Goal: Task Accomplishment & Management: Complete application form

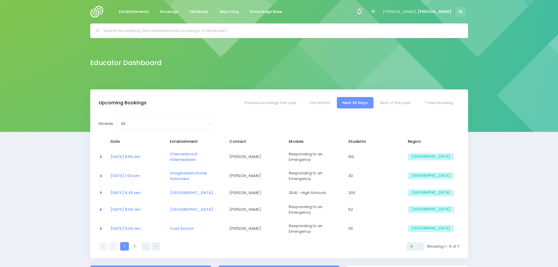
select select "5"
click at [437, 103] on link "New Booking" at bounding box center [437, 102] width 41 height 11
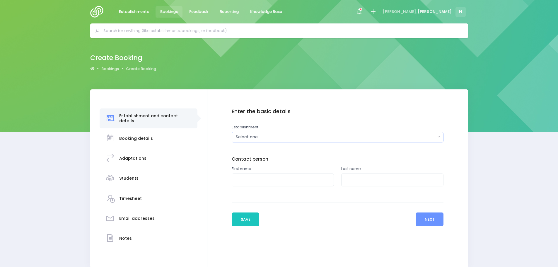
click at [285, 138] on div "Select one..." at bounding box center [336, 137] width 200 height 6
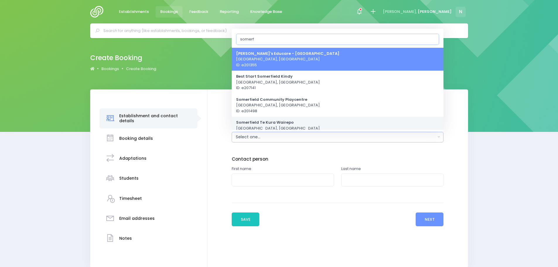
type input "somerf"
click at [275, 124] on strong "Somerfield Te Kura Wairepo" at bounding box center [265, 122] width 58 height 6
select select "206779"
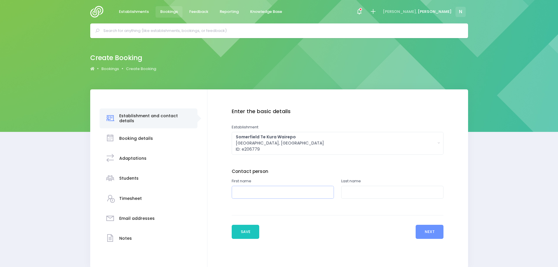
click at [260, 194] on input "text" at bounding box center [283, 192] width 102 height 13
type input "Gillian"
type input "Cree"
click at [427, 234] on button "Next" at bounding box center [429, 232] width 28 height 14
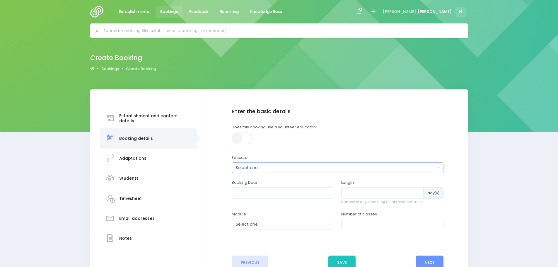
click at [251, 168] on div "Select one..." at bounding box center [336, 168] width 200 height 6
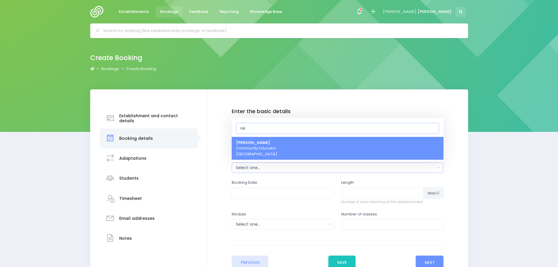
type input "nik"
click at [255, 144] on strong "[PERSON_NAME]" at bounding box center [253, 143] width 34 height 6
select select "499387"
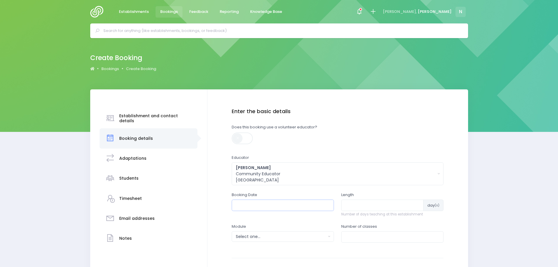
click at [251, 205] on input "text" at bounding box center [283, 204] width 102 height 11
click at [253, 219] on th "October 2025" at bounding box center [270, 219] width 51 height 10
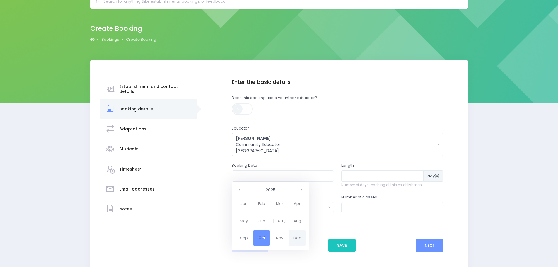
click at [294, 239] on span "Dec" at bounding box center [297, 238] width 16 height 16
click at [249, 219] on td "8" at bounding box center [250, 219] width 10 height 10
click at [276, 219] on span "9" at bounding box center [276, 217] width 10 height 8
click at [245, 209] on span "9:00" at bounding box center [244, 208] width 16 height 8
type input "08/12/2025 09:00 AM"
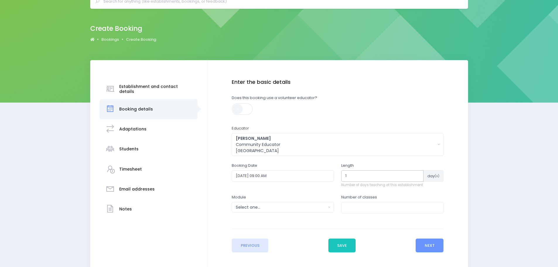
click at [417, 173] on input "1" at bounding box center [382, 175] width 82 height 11
type input "2"
click at [410, 173] on input "2" at bounding box center [382, 175] width 82 height 11
click at [329, 205] on button "Select one..." at bounding box center [283, 207] width 102 height 11
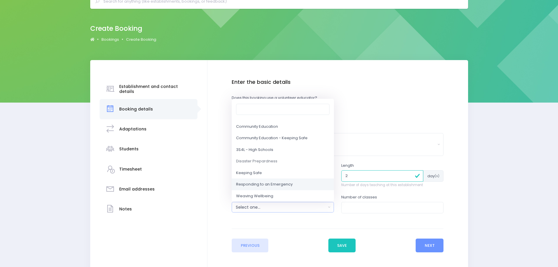
click at [273, 185] on span "Responding to an Emergency" at bounding box center [264, 184] width 56 height 6
select select "Responding to an Emergency"
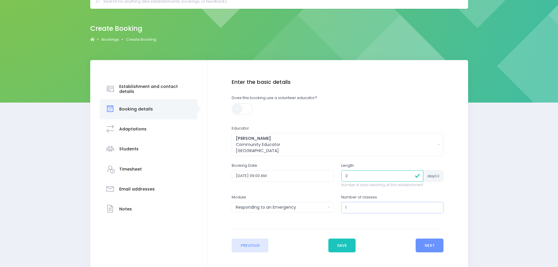
click at [436, 205] on input "1" at bounding box center [392, 207] width 102 height 11
click at [436, 205] on input "2" at bounding box center [392, 207] width 102 height 11
click at [436, 205] on input "3" at bounding box center [392, 207] width 102 height 11
click at [436, 205] on input "4" at bounding box center [392, 207] width 102 height 11
click at [436, 205] on input "5" at bounding box center [392, 207] width 102 height 11
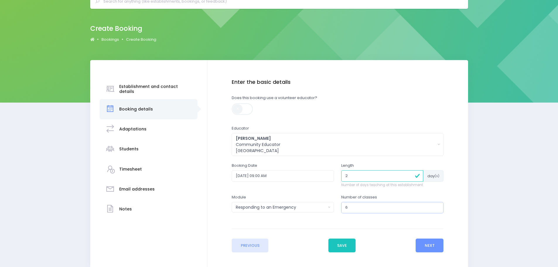
click at [436, 205] on input "6" at bounding box center [392, 207] width 102 height 11
type input "7"
click at [436, 205] on input "7" at bounding box center [392, 207] width 102 height 11
click at [433, 244] on button "Next" at bounding box center [429, 245] width 28 height 14
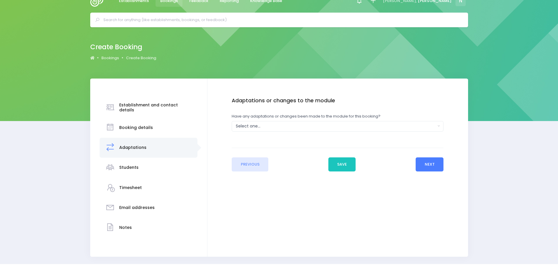
scroll to position [0, 0]
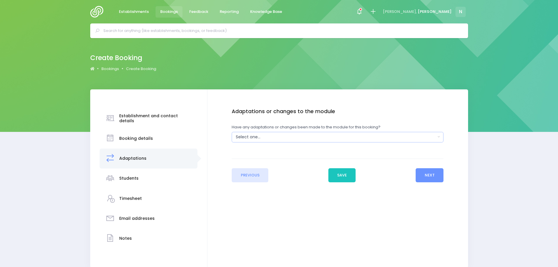
click at [279, 136] on div "Select one..." at bounding box center [336, 137] width 200 height 6
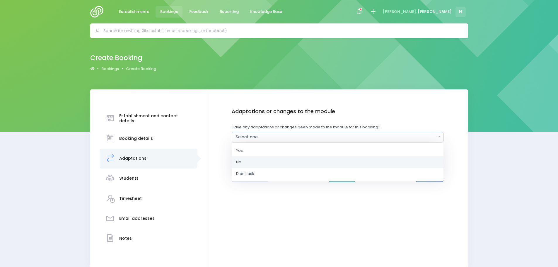
click at [266, 160] on link "No" at bounding box center [338, 162] width 212 height 12
select select "No"
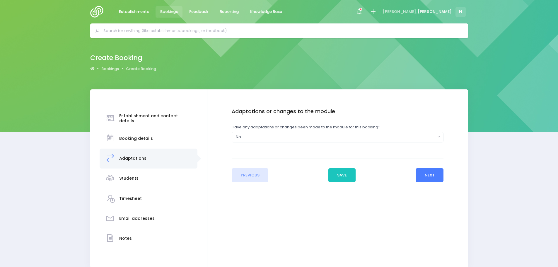
click at [422, 173] on button "Next" at bounding box center [429, 175] width 28 height 14
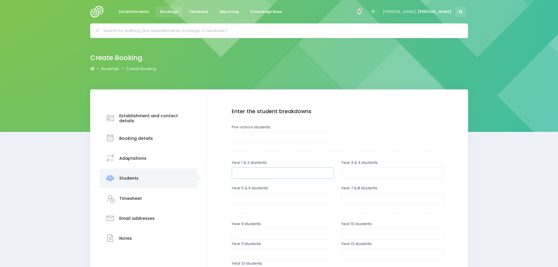
click at [266, 169] on input "number" at bounding box center [283, 172] width 102 height 11
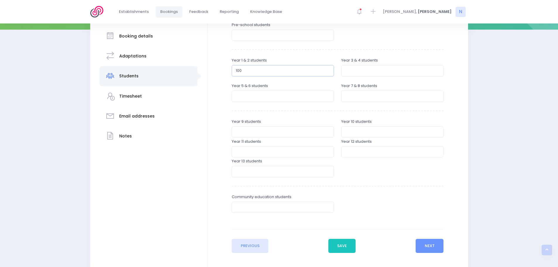
scroll to position [133, 0]
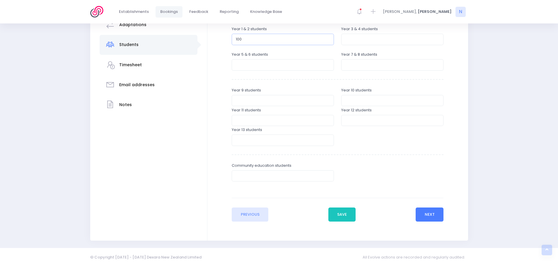
type input "100"
click at [423, 217] on button "Next" at bounding box center [429, 214] width 28 height 14
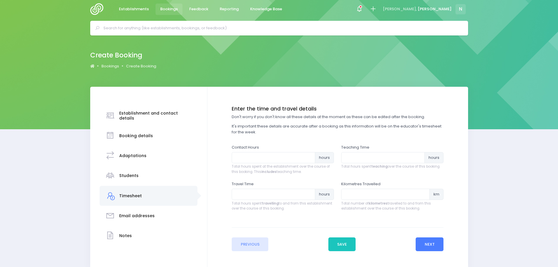
scroll to position [0, 0]
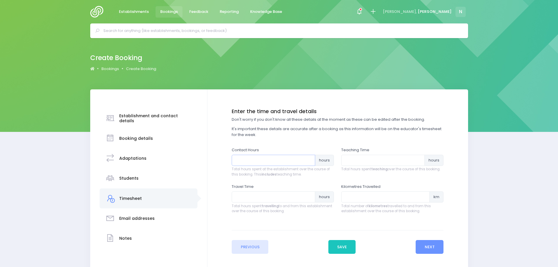
click at [258, 160] on input "number" at bounding box center [273, 160] width 83 height 11
type input "8"
click at [344, 162] on input "number" at bounding box center [382, 160] width 83 height 11
type input "5.25"
click at [309, 195] on input "0.25" at bounding box center [273, 196] width 83 height 11
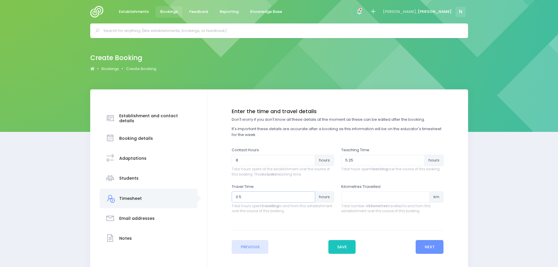
click at [309, 195] on input "0.5" at bounding box center [273, 196] width 83 height 11
click at [309, 195] on input "0.75" at bounding box center [273, 196] width 83 height 11
click at [309, 195] on input "1" at bounding box center [273, 196] width 83 height 11
click at [309, 195] on input "1.25" at bounding box center [273, 196] width 83 height 11
click at [309, 195] on input "1.5" at bounding box center [273, 196] width 83 height 11
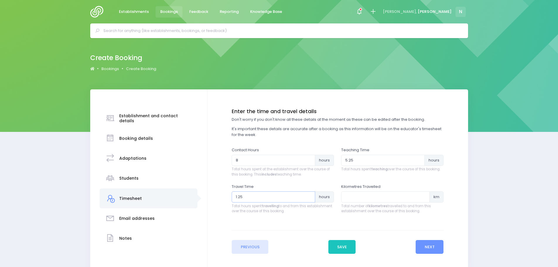
type input "1.25"
click at [309, 199] on input "1.25" at bounding box center [273, 196] width 83 height 11
click at [422, 248] on button "Next" at bounding box center [429, 247] width 28 height 14
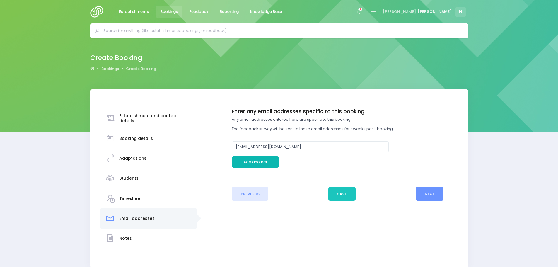
click at [264, 160] on button "Add another" at bounding box center [255, 161] width 47 height 11
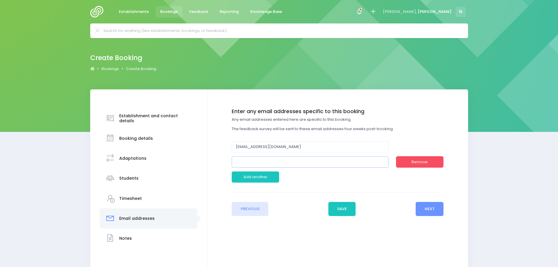
click at [253, 161] on input "email" at bounding box center [310, 161] width 157 height 11
click at [243, 161] on input "g.dree@somerfield.school.nz" at bounding box center [310, 161] width 157 height 11
type input "[PERSON_NAME][EMAIL_ADDRESS][DOMAIN_NAME]"
click at [427, 212] on button "Next" at bounding box center [429, 209] width 28 height 14
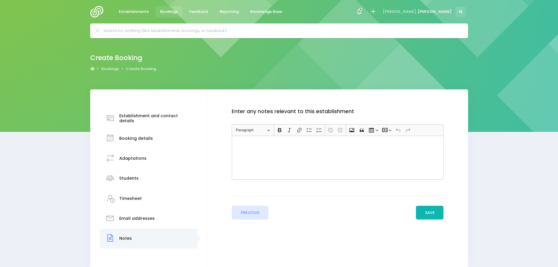
click at [426, 212] on button "Save" at bounding box center [430, 212] width 28 height 14
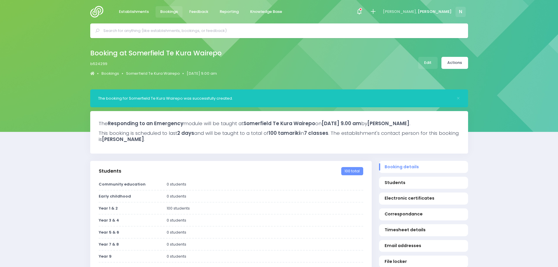
select select "5"
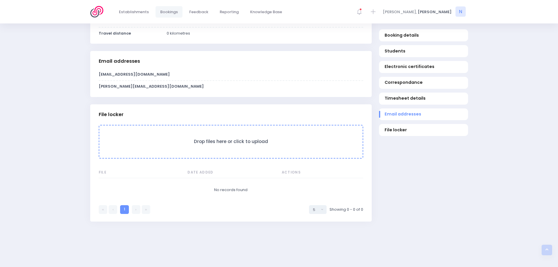
scroll to position [468, 0]
click at [218, 150] on form "Drop files here or click to upload" at bounding box center [231, 141] width 264 height 34
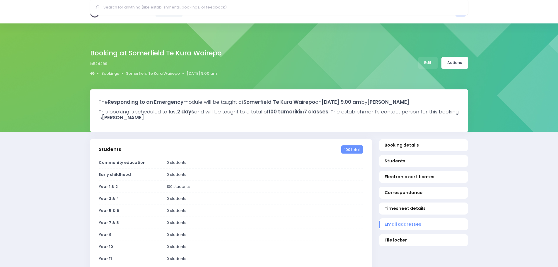
scroll to position [431, 0]
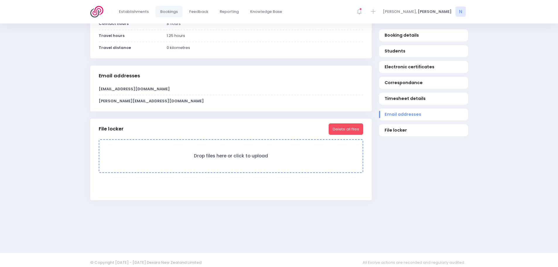
select select "5"
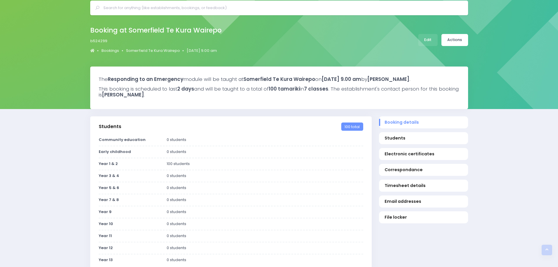
scroll to position [22, 0]
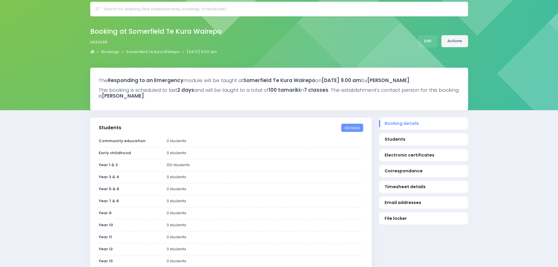
click at [458, 44] on link "Actions" at bounding box center [454, 41] width 27 height 12
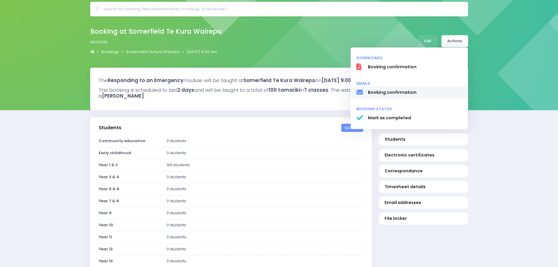
click at [418, 93] on span "Booking confirmation" at bounding box center [414, 92] width 94 height 6
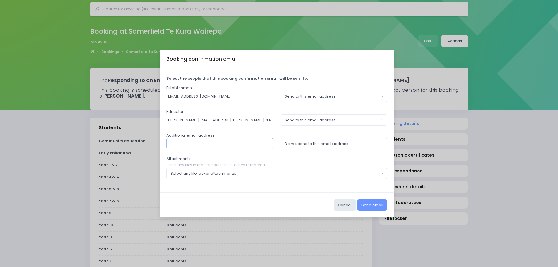
click at [196, 149] on input "text" at bounding box center [219, 143] width 107 height 11
type input "[PERSON_NAME][EMAIL_ADDRESS][DOMAIN_NAME]"
click at [294, 146] on div "Do not send to this email address" at bounding box center [332, 144] width 95 height 6
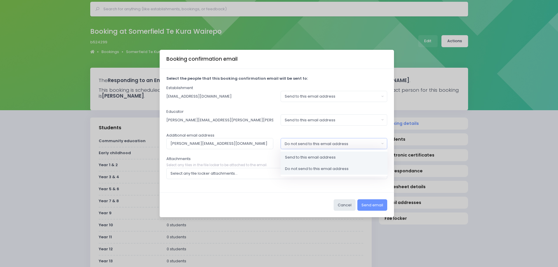
click at [297, 158] on span "Send to this email address" at bounding box center [310, 157] width 51 height 6
select select "send"
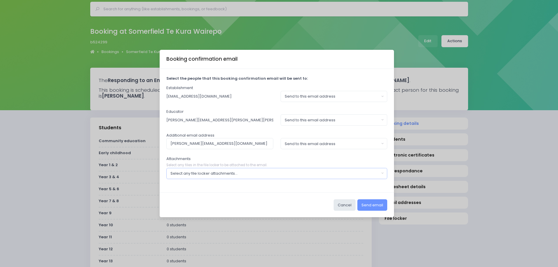
click at [254, 172] on div "Select any file locker attachments..." at bounding box center [274, 173] width 209 height 6
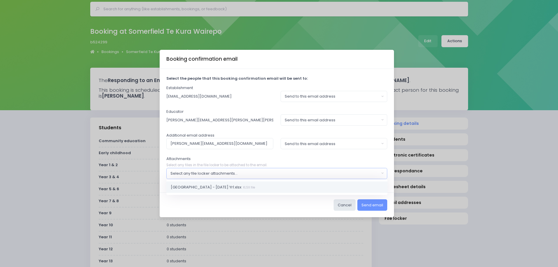
drag, startPoint x: 233, startPoint y: 182, endPoint x: 237, endPoint y: 179, distance: 5.4
click at [233, 182] on link "Somerfield School - December 2025 Yr1.xlsx XLSX file" at bounding box center [276, 187] width 221 height 12
select select "11457"
click at [366, 205] on button "Send email" at bounding box center [372, 204] width 30 height 11
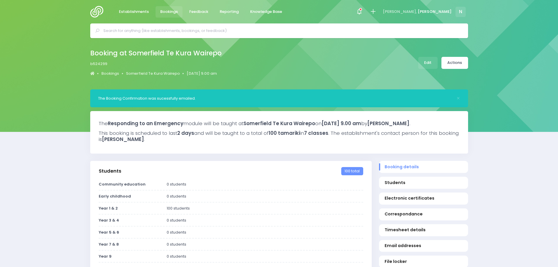
select select "5"
